Goal: Information Seeking & Learning: Learn about a topic

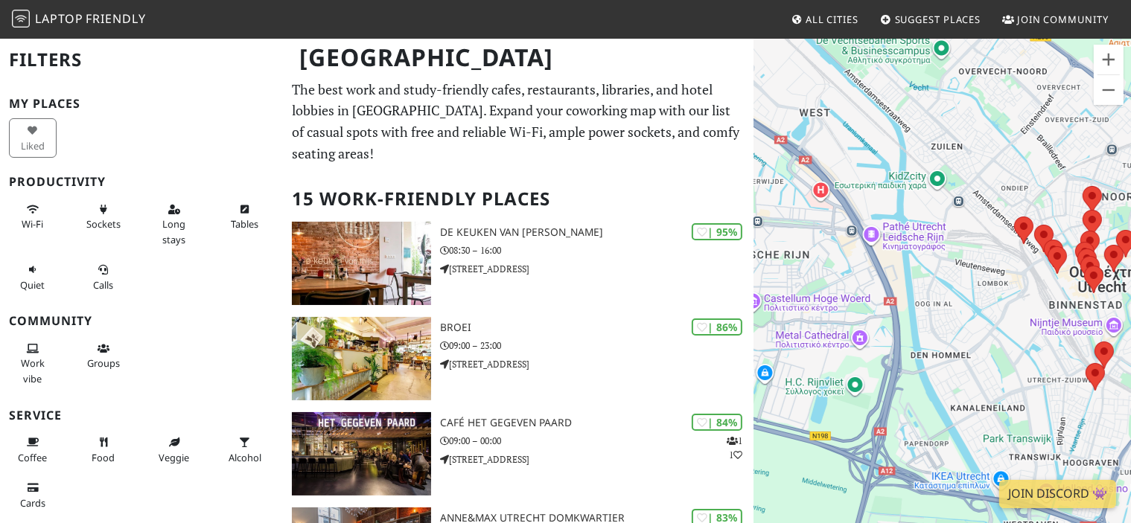
drag, startPoint x: 805, startPoint y: 314, endPoint x: 1018, endPoint y: 330, distance: 213.4
click at [1018, 330] on div "Για να πλοηγηθείτε, πατήστε τα πλήκτρα με τα βέλη." at bounding box center [942, 298] width 377 height 523
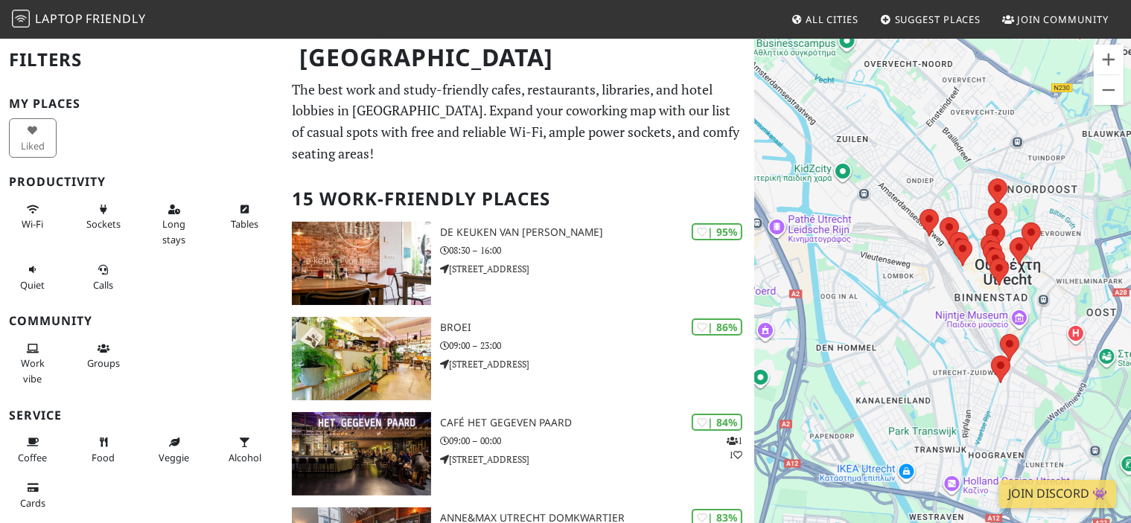
drag, startPoint x: 1009, startPoint y: 285, endPoint x: 912, endPoint y: 278, distance: 97.7
click at [912, 278] on div "Για να πλοηγηθείτε, πατήστε τα πλήκτρα με τα βέλη." at bounding box center [942, 298] width 377 height 523
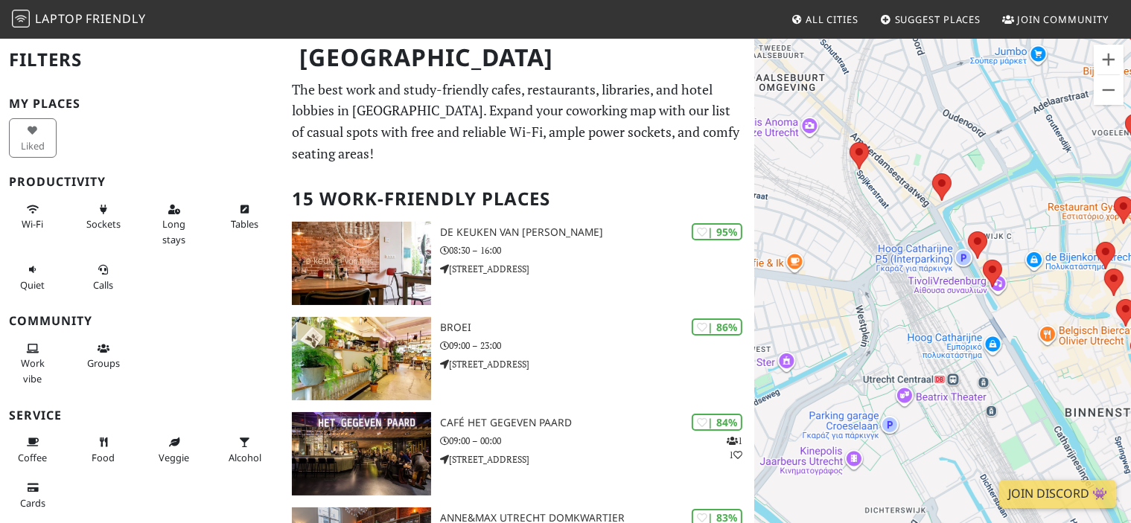
drag, startPoint x: 965, startPoint y: 333, endPoint x: 922, endPoint y: 211, distance: 129.5
click at [922, 211] on div "Για να πλοηγηθείτε, πατήστε τα πλήκτρα με τα βέλη." at bounding box center [942, 298] width 377 height 523
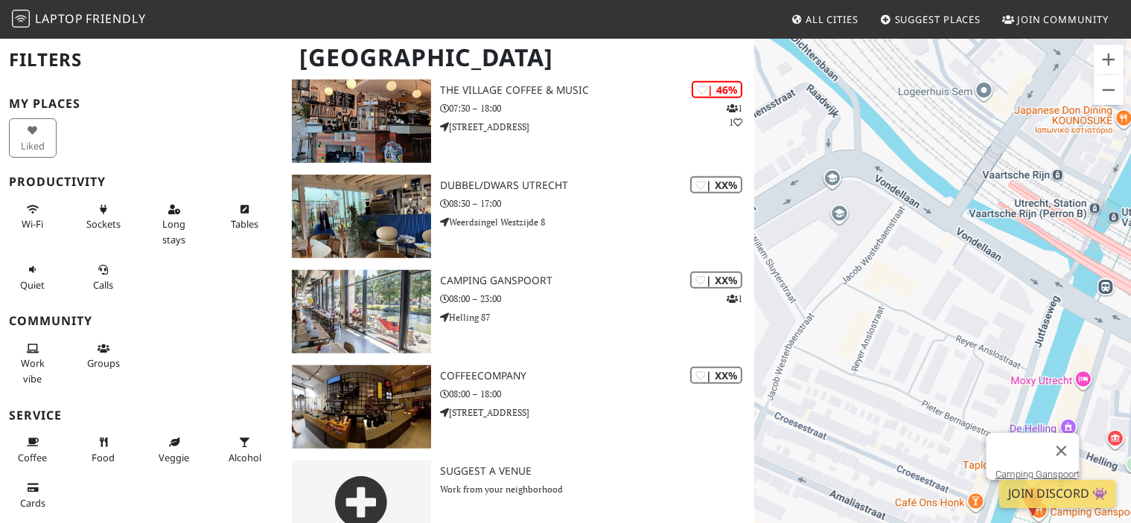
scroll to position [1191, 0]
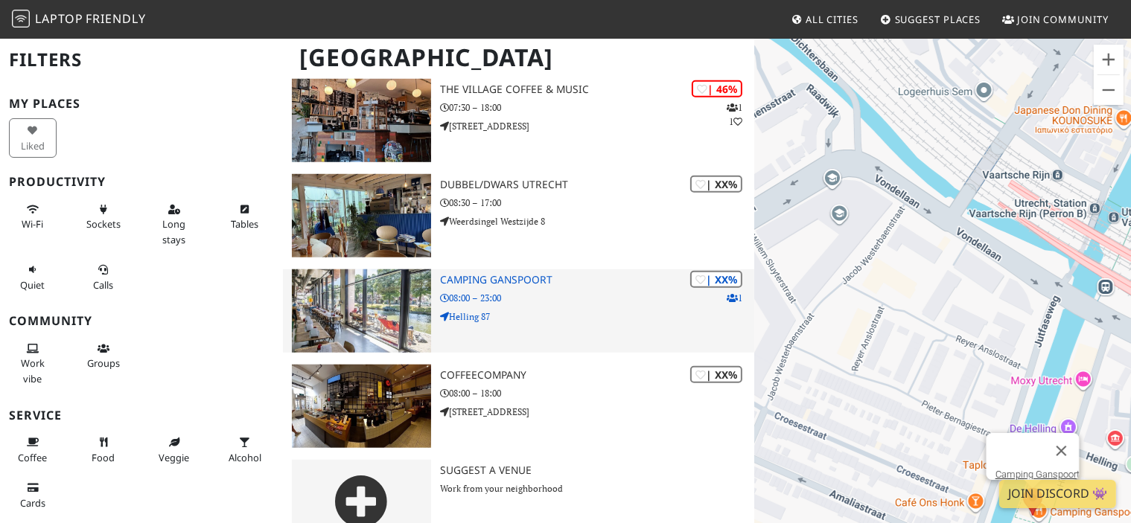
click at [466, 274] on h3 "Camping Ganspoort" at bounding box center [597, 280] width 314 height 13
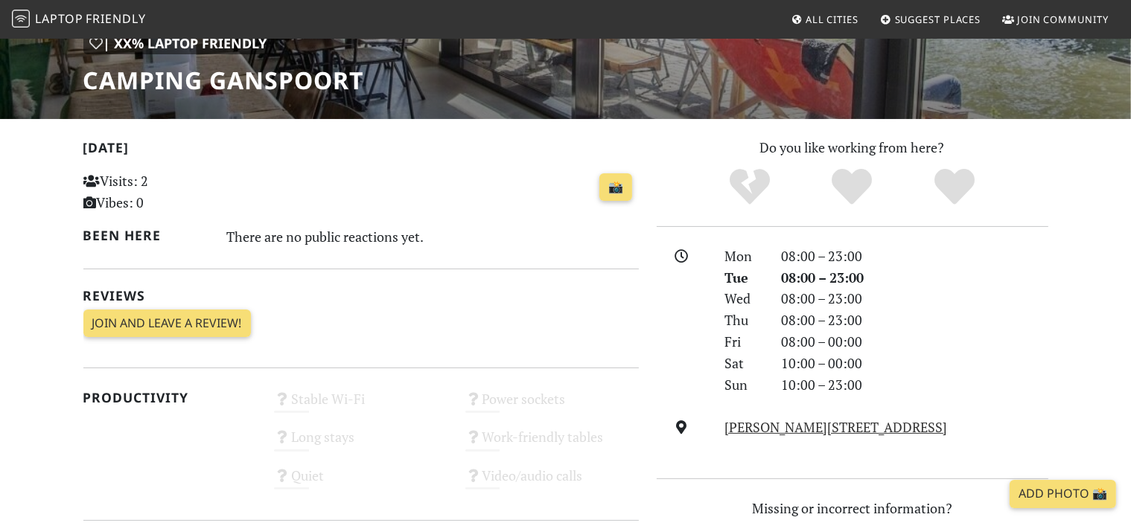
scroll to position [211, 0]
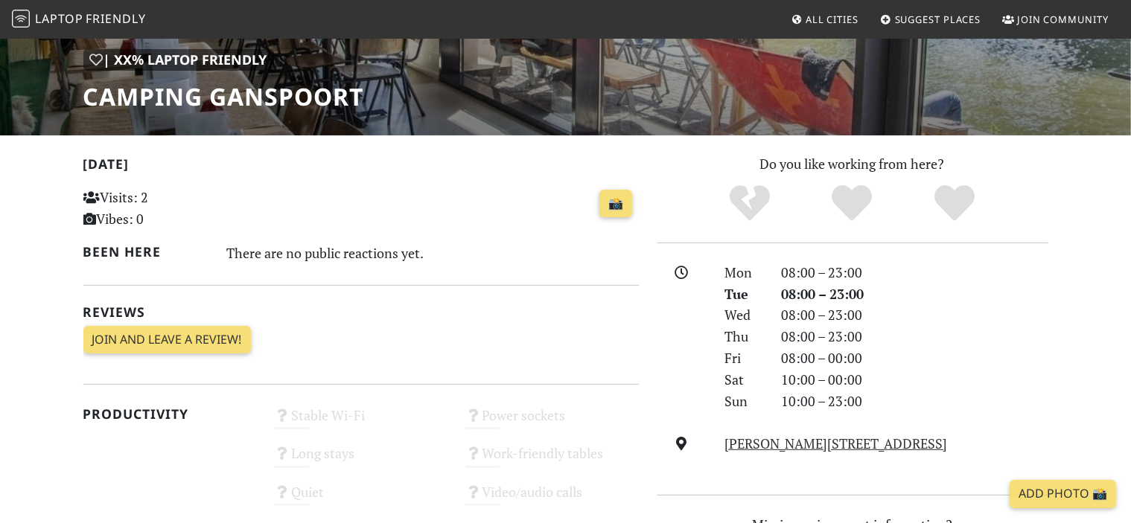
drag, startPoint x: 246, startPoint y: 246, endPoint x: 499, endPoint y: 254, distance: 252.4
click at [499, 254] on div "There are no public reactions yet." at bounding box center [432, 253] width 412 height 24
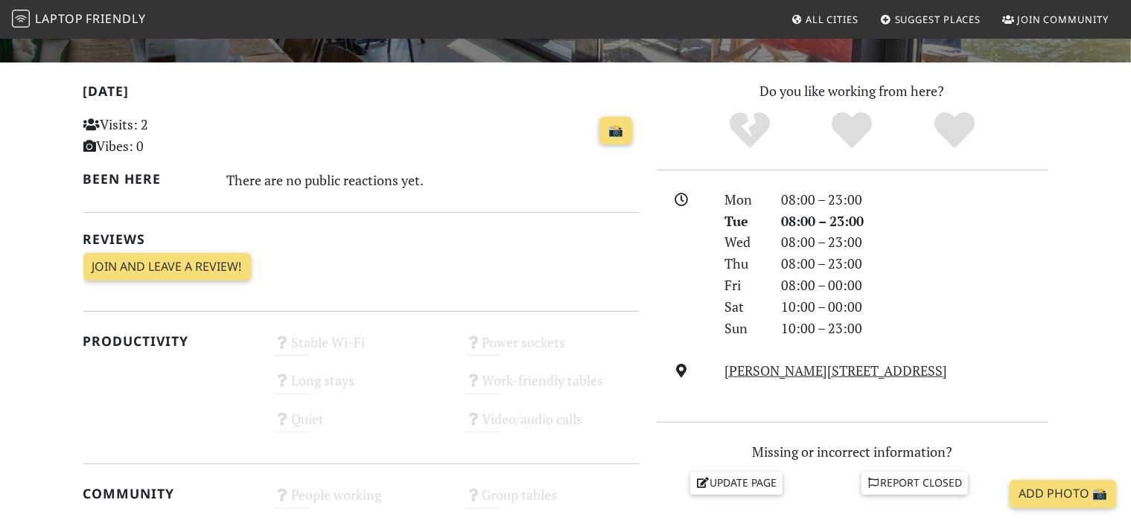
scroll to position [435, 0]
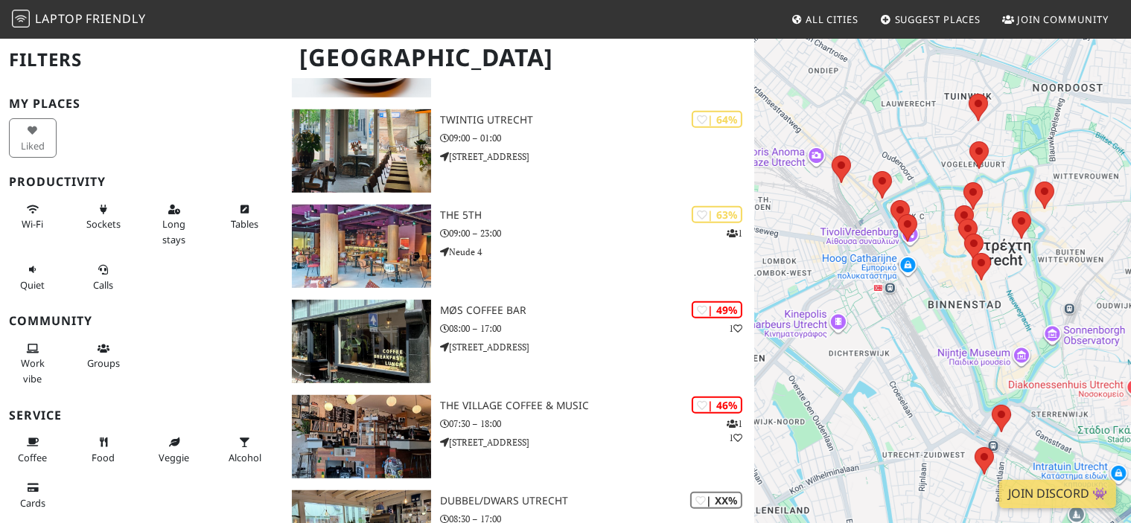
scroll to position [1191, 0]
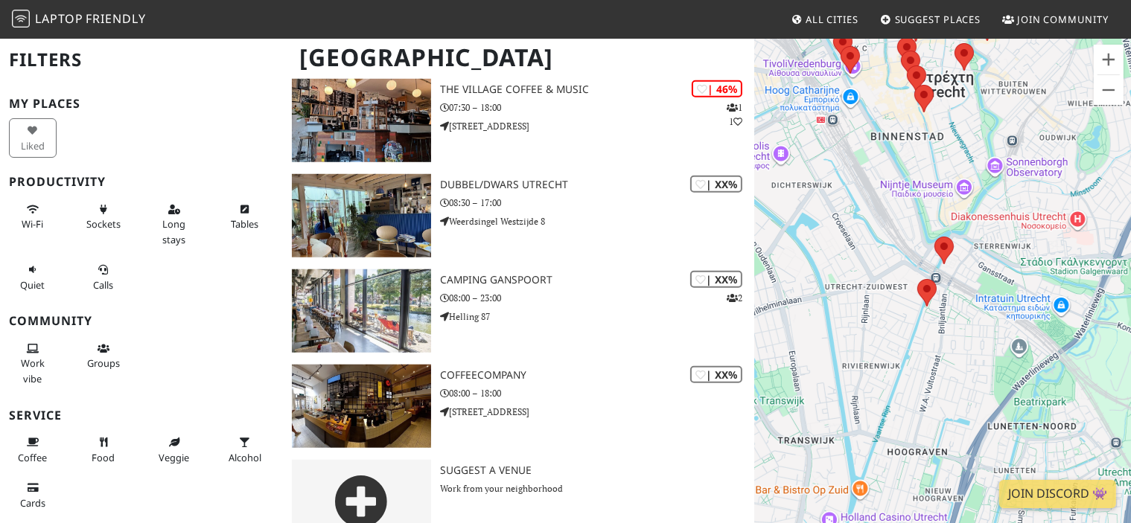
drag, startPoint x: 968, startPoint y: 342, endPoint x: 909, endPoint y: 173, distance: 178.6
click at [909, 173] on div "Για να πλοηγηθείτε, πατήστε τα πλήκτρα με τα βέλη." at bounding box center [942, 298] width 377 height 523
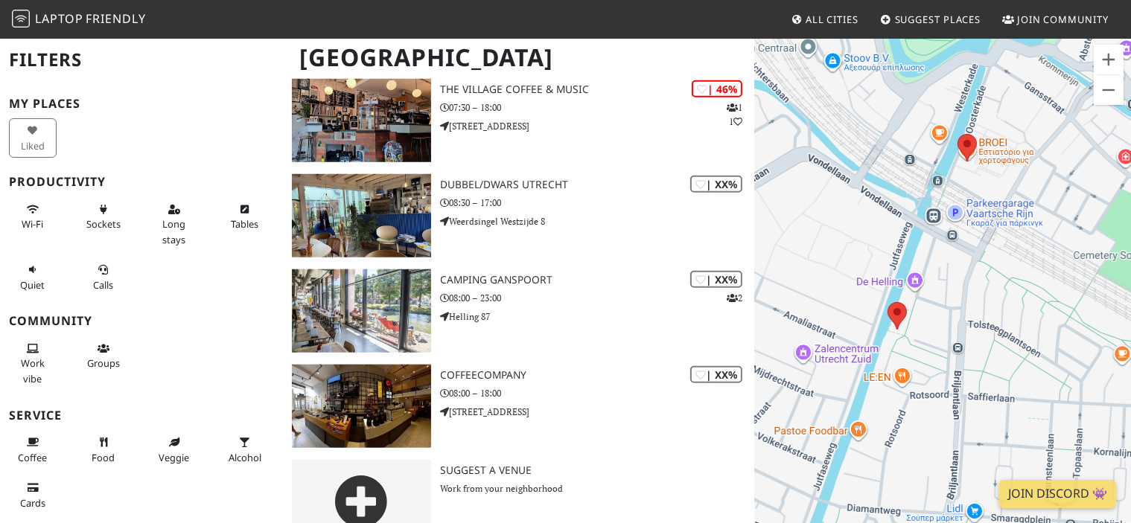
drag, startPoint x: 930, startPoint y: 330, endPoint x: 939, endPoint y: 263, distance: 68.2
click at [939, 263] on div "Για να πλοηγηθείτε, πατήστε τα πλήκτρα με τα βέλη." at bounding box center [942, 298] width 377 height 523
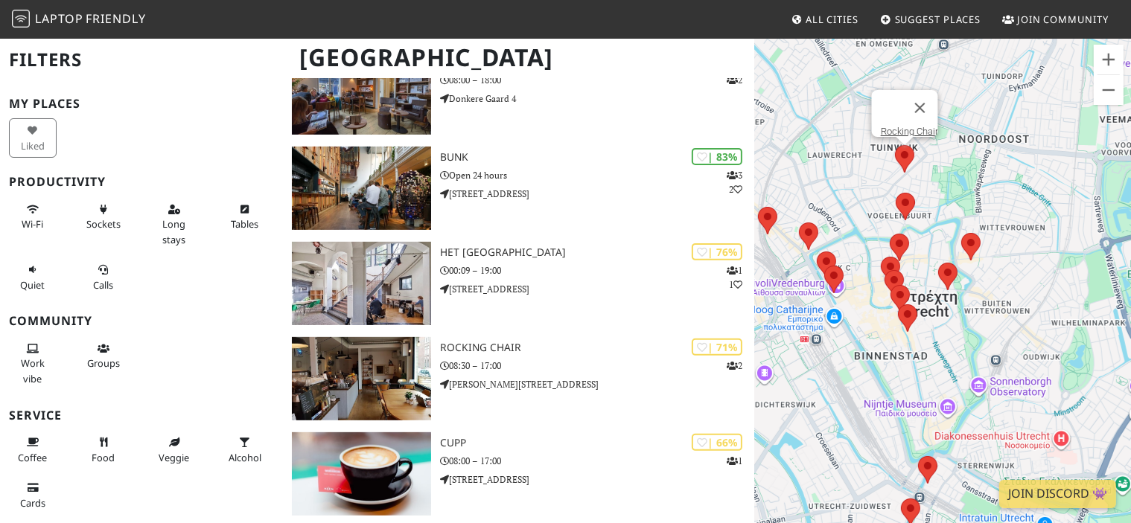
scroll to position [382, 0]
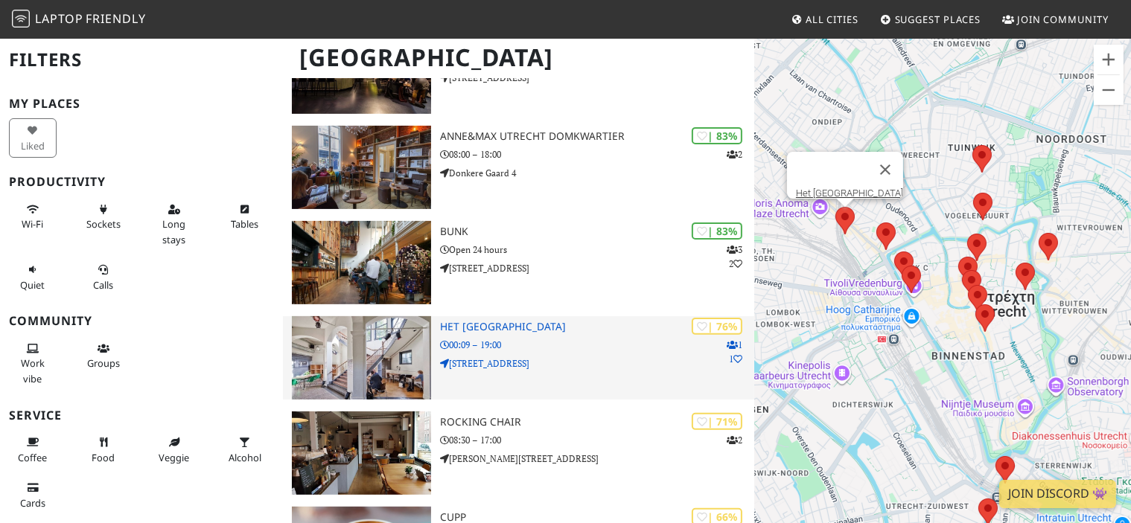
click at [393, 333] on img at bounding box center [361, 357] width 139 height 83
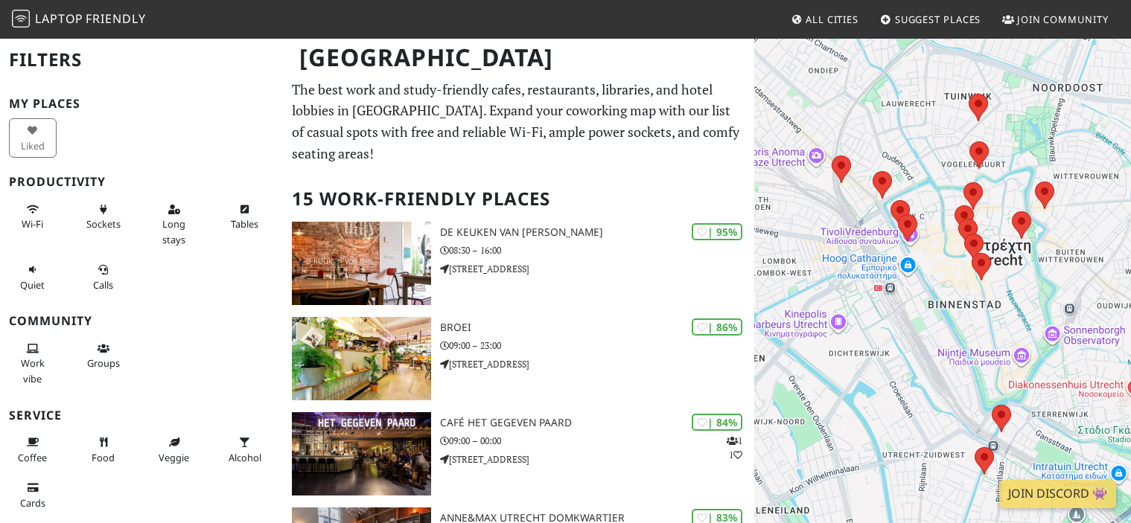
scroll to position [382, 0]
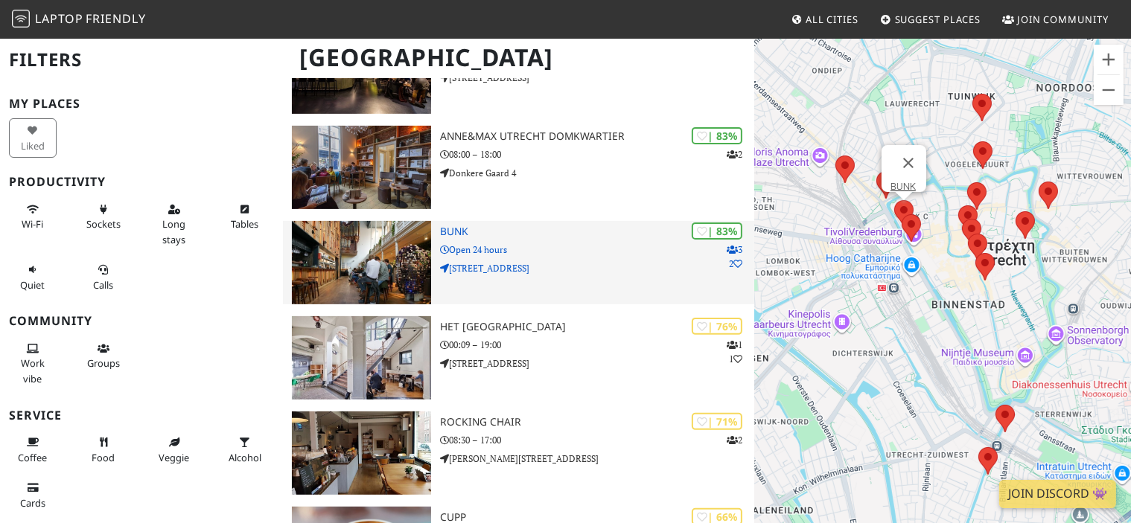
click at [417, 231] on img at bounding box center [361, 262] width 139 height 83
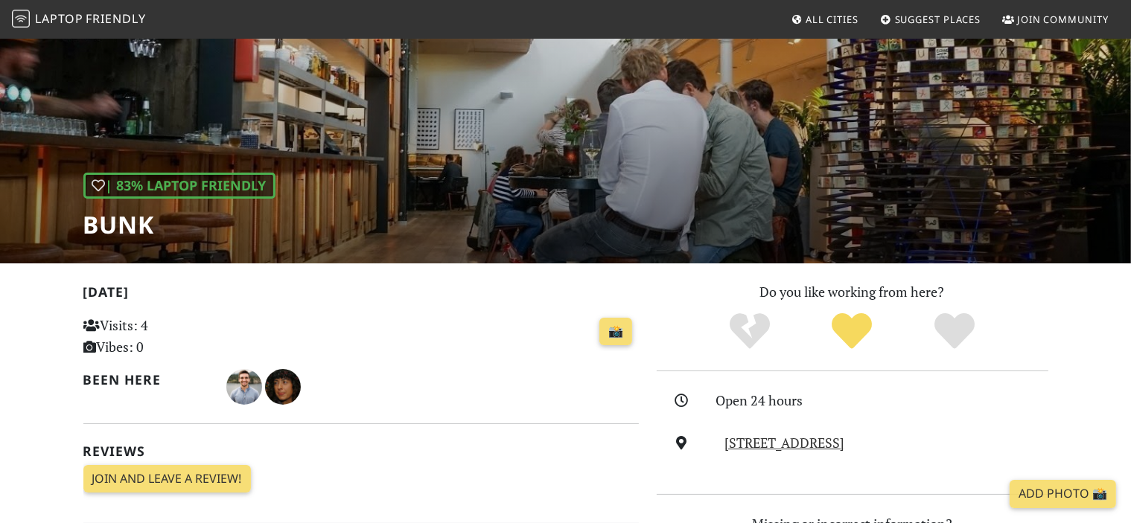
scroll to position [298, 0]
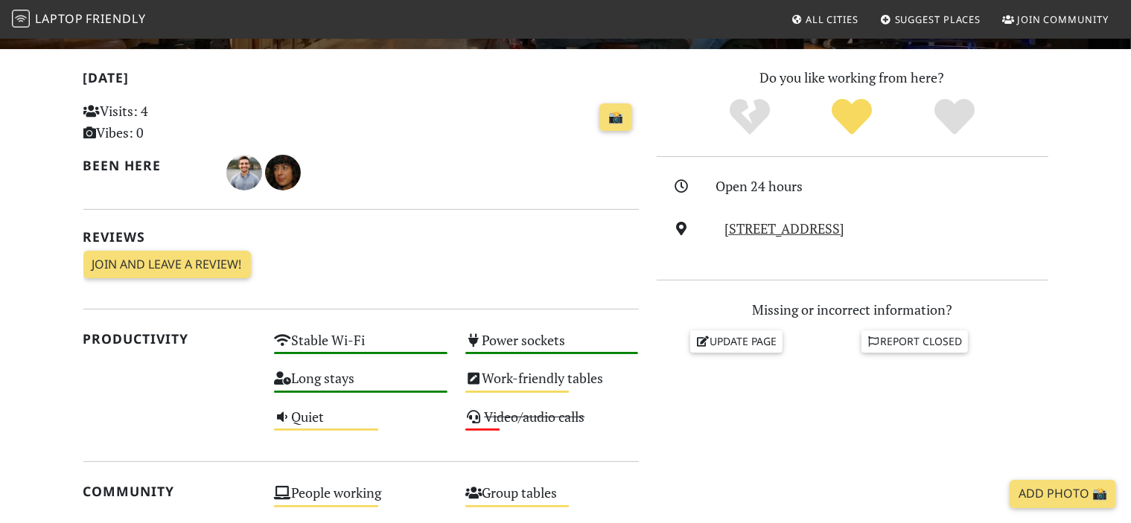
click at [286, 162] on div at bounding box center [283, 159] width 12 height 6
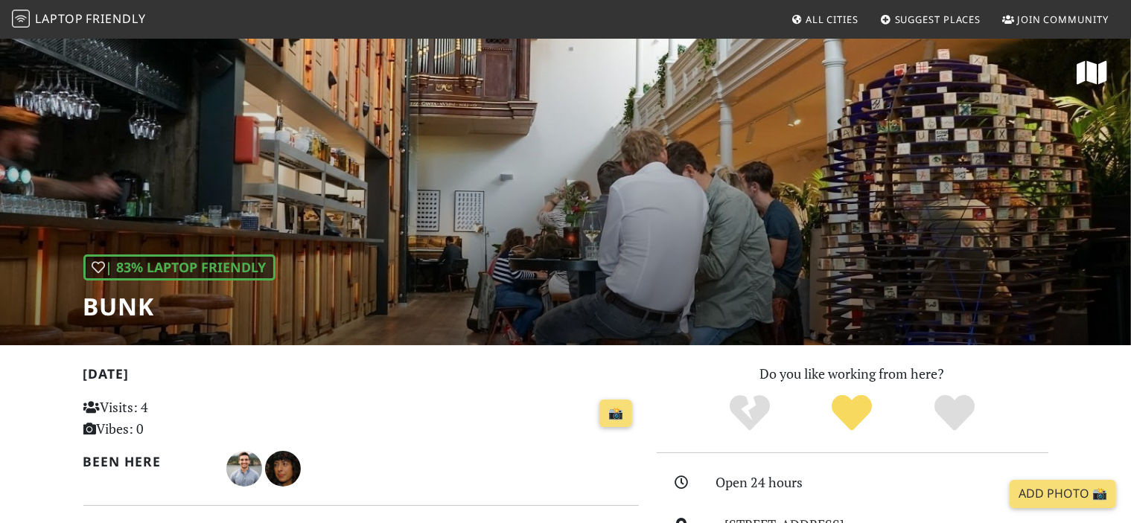
scroll to position [0, 0]
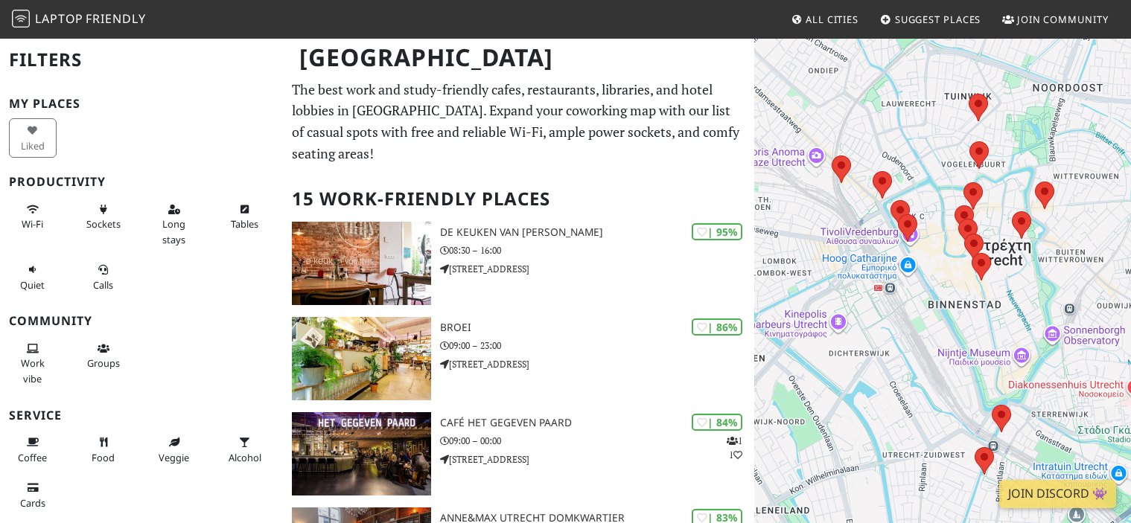
scroll to position [382, 0]
